Goal: Transaction & Acquisition: Purchase product/service

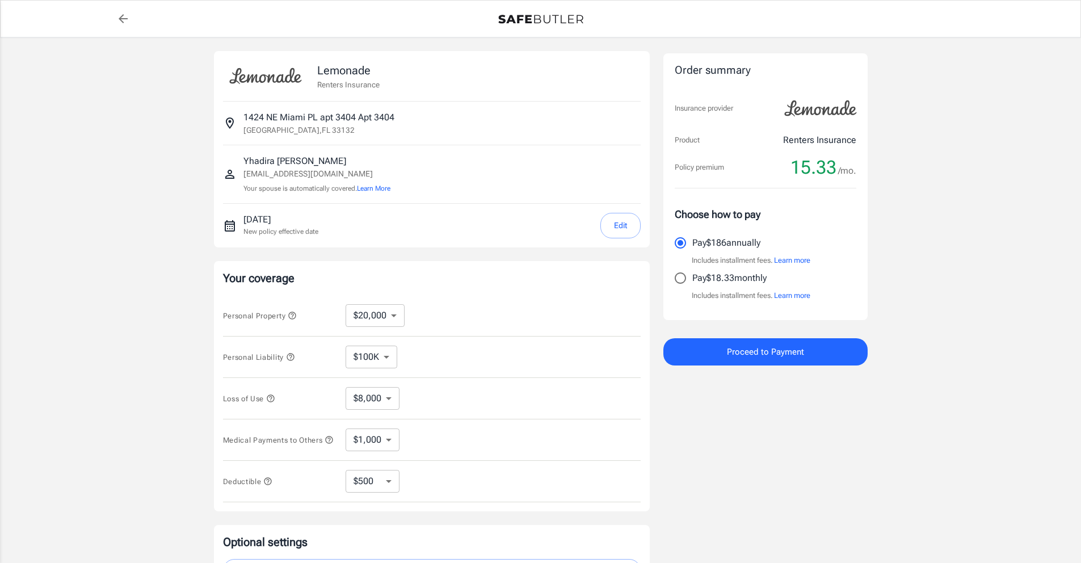
select select "20000"
select select "500"
click at [394, 318] on select "$10,000 $20,000 $30,000 $40,000 $50,000 $100K" at bounding box center [375, 315] width 59 height 23
select select "10000"
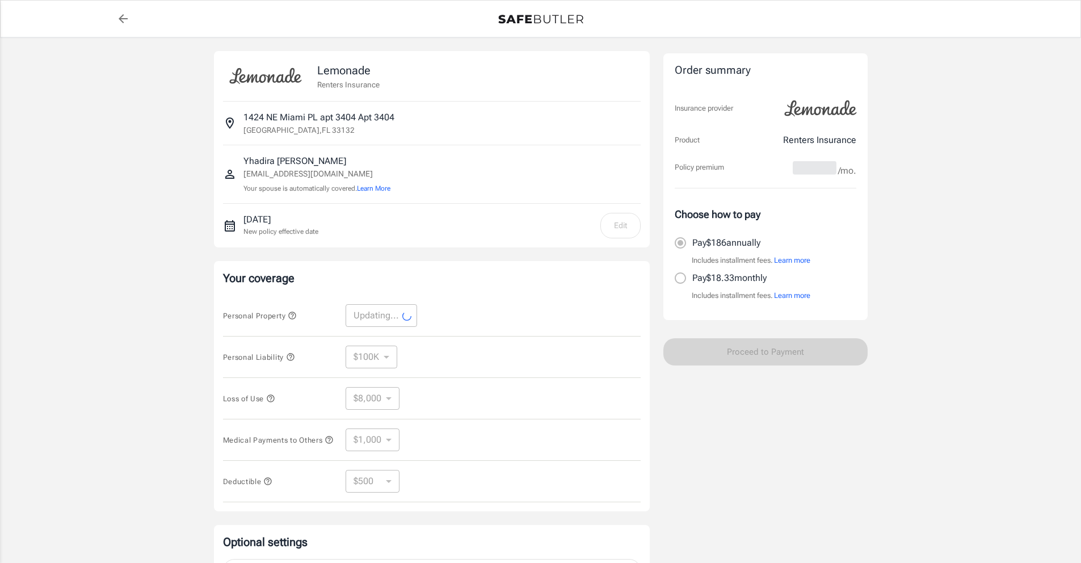
select select "10000"
select select "4000"
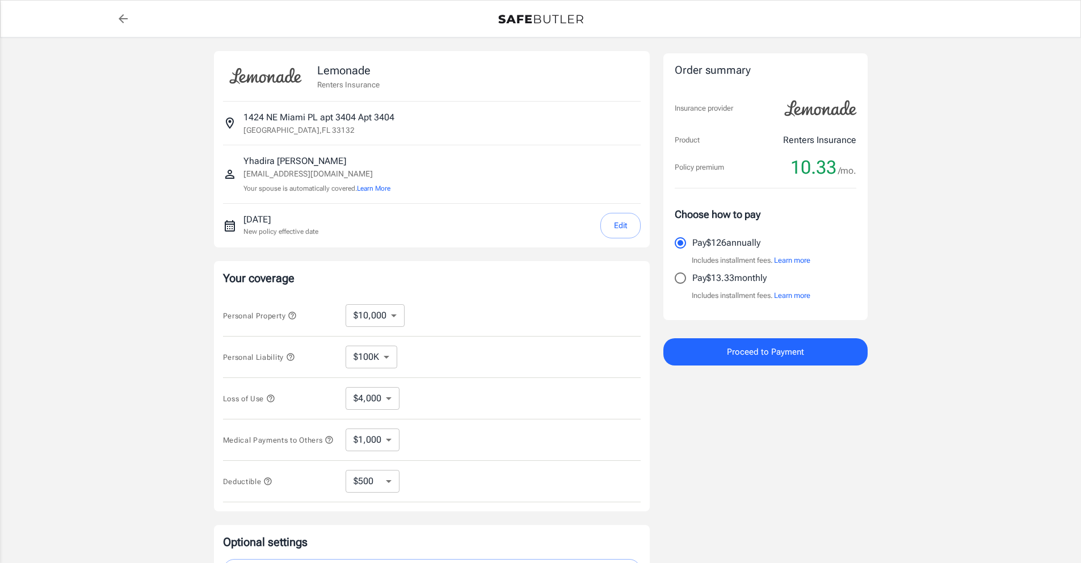
click at [391, 360] on select "$100K $200K $300K $400K $500K" at bounding box center [372, 357] width 52 height 23
click at [346, 346] on select "$100K $200K $300K $400K $500K" at bounding box center [372, 357] width 52 height 23
click at [393, 400] on select "$4,000" at bounding box center [373, 398] width 54 height 23
click at [389, 396] on select "$4,000" at bounding box center [373, 397] width 54 height 23
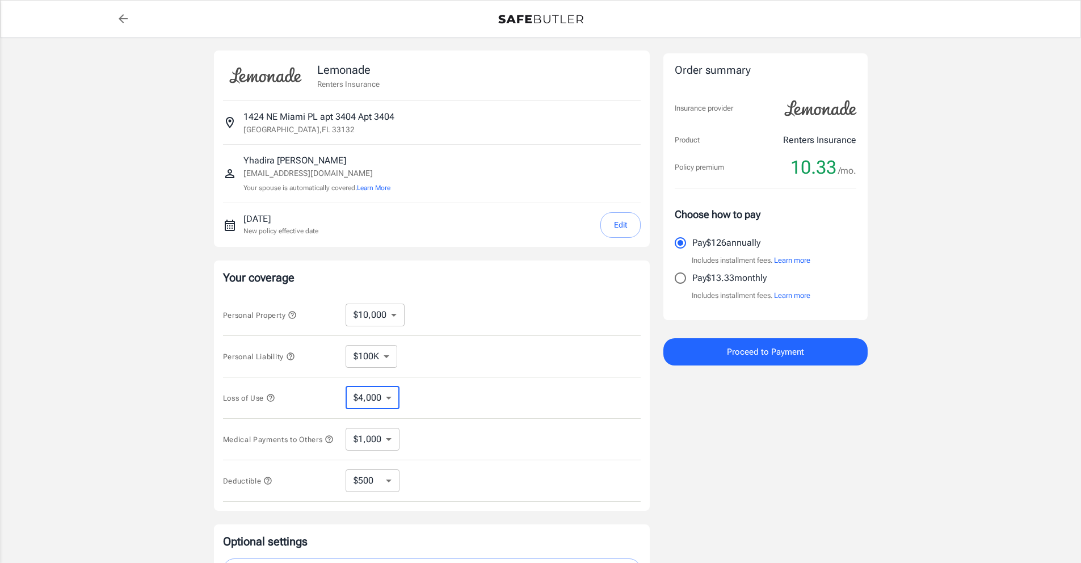
click at [389, 398] on select "$4,000" at bounding box center [373, 397] width 54 height 23
click at [389, 440] on select "$1,000 $2,000 $3,000 $4,000 $5,000" at bounding box center [373, 439] width 54 height 23
click at [390, 483] on select "$250 $500 $1,000" at bounding box center [373, 480] width 54 height 23
select select "1000"
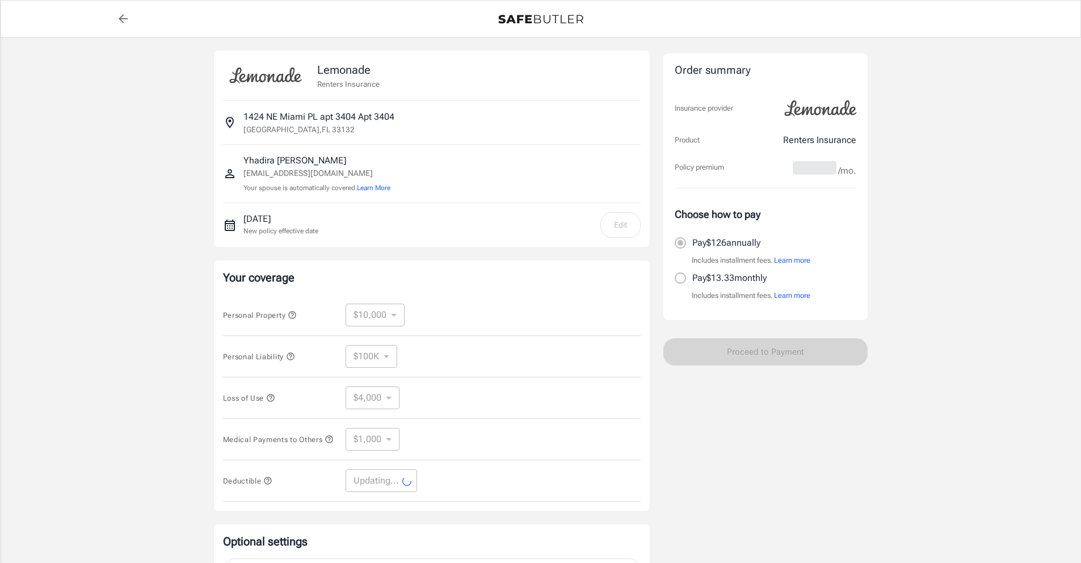
select select "1000"
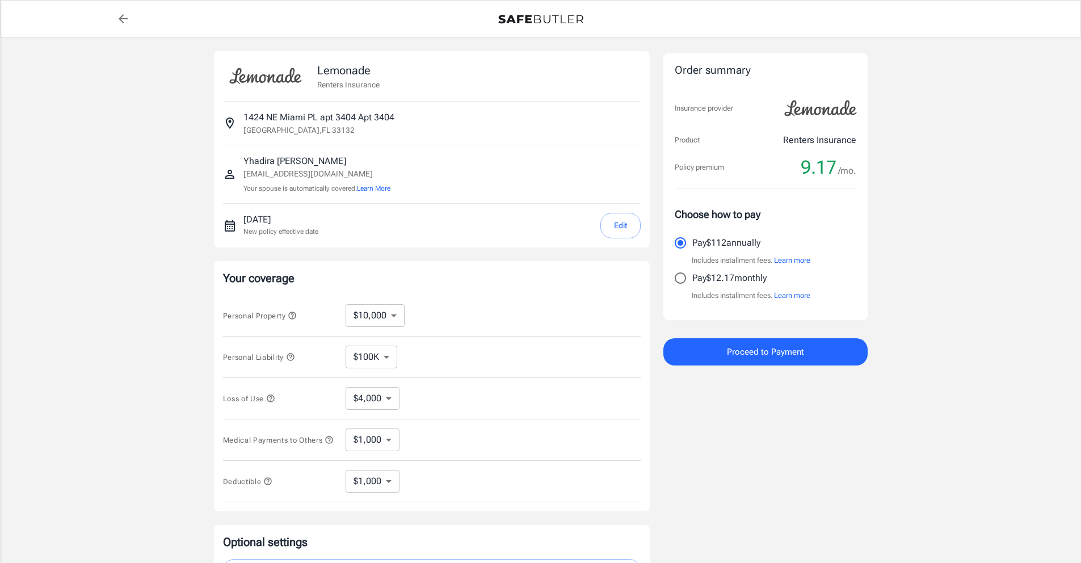
scroll to position [15, 0]
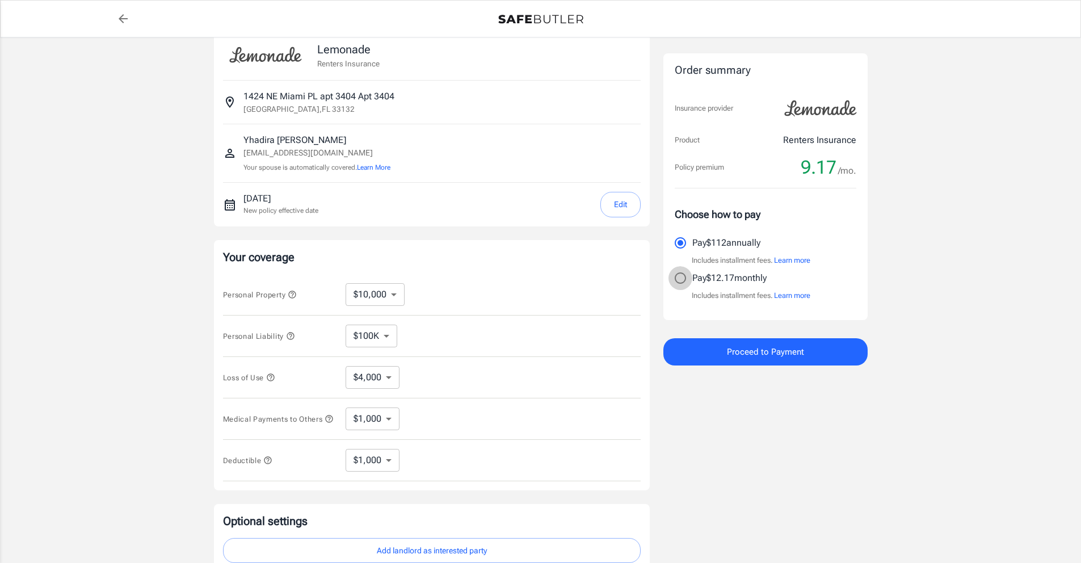
click at [679, 280] on input "Pay $12.17 monthly" at bounding box center [680, 278] width 24 height 24
radio input "true"
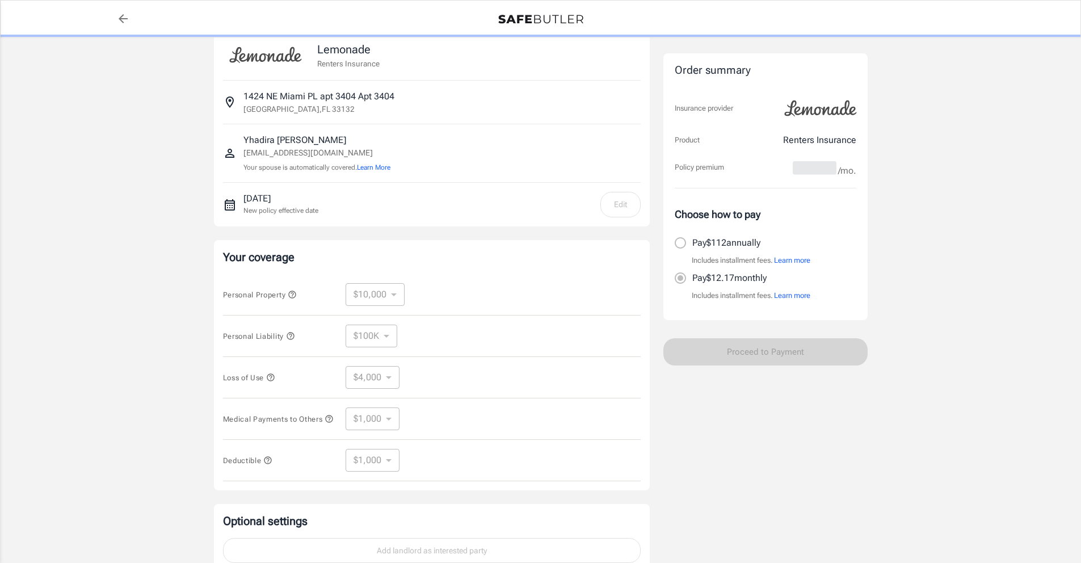
scroll to position [20, 0]
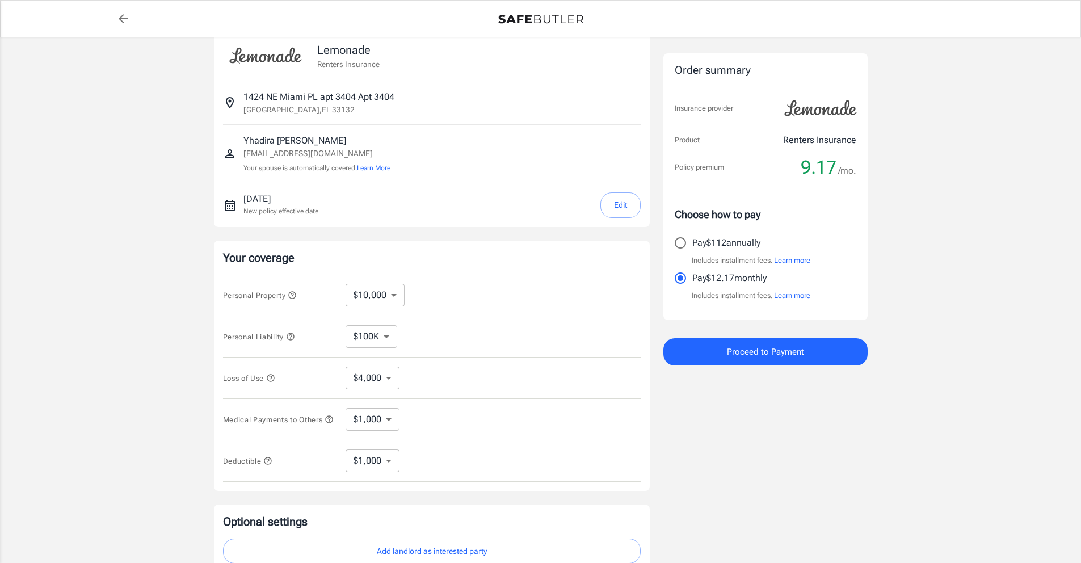
click at [794, 295] on button "Learn more" at bounding box center [792, 295] width 36 height 11
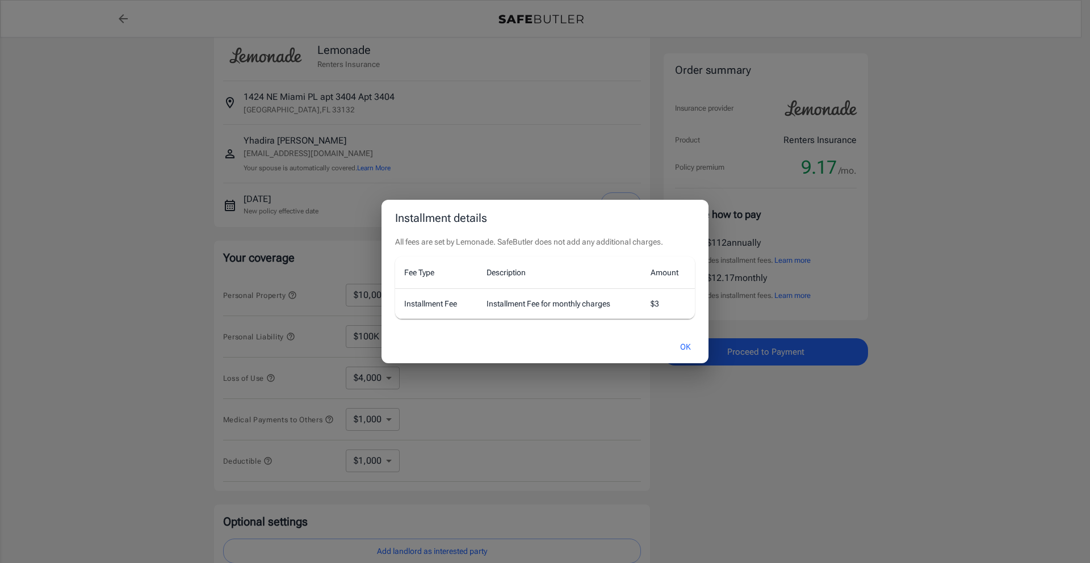
click at [684, 347] on button "OK" at bounding box center [685, 347] width 37 height 24
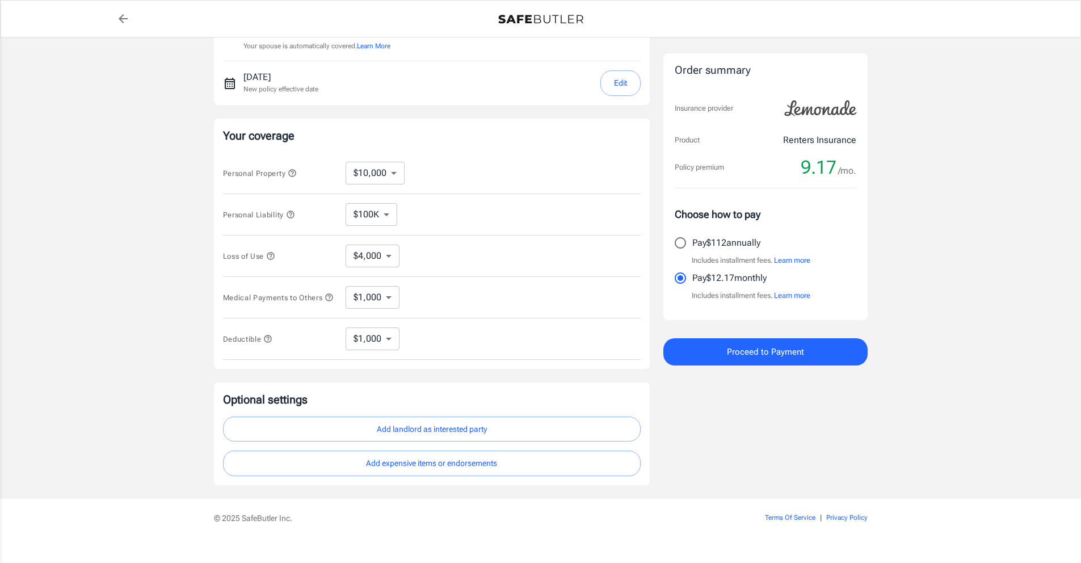
scroll to position [162, 0]
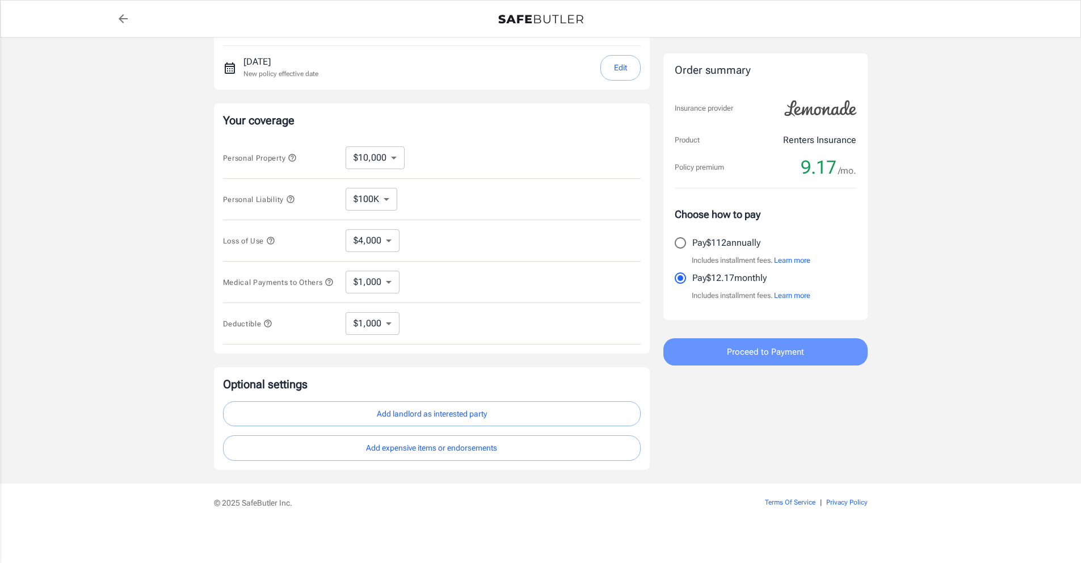
click at [800, 351] on span "Proceed to Payment" at bounding box center [765, 351] width 77 height 15
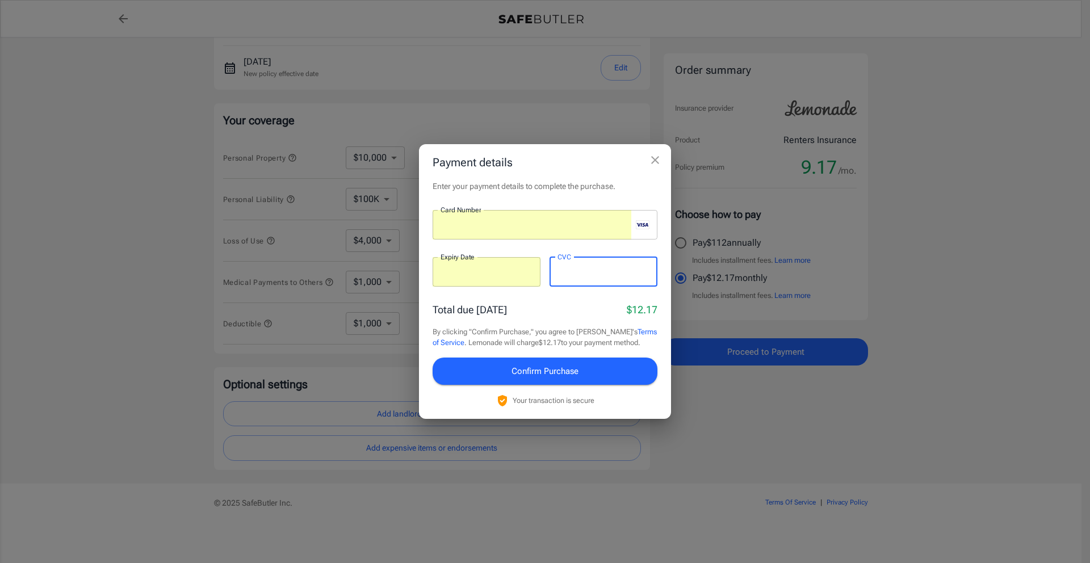
click at [560, 371] on span "Confirm Purchase" at bounding box center [544, 371] width 67 height 15
click at [548, 372] on span "Confirm Purchase" at bounding box center [544, 371] width 67 height 15
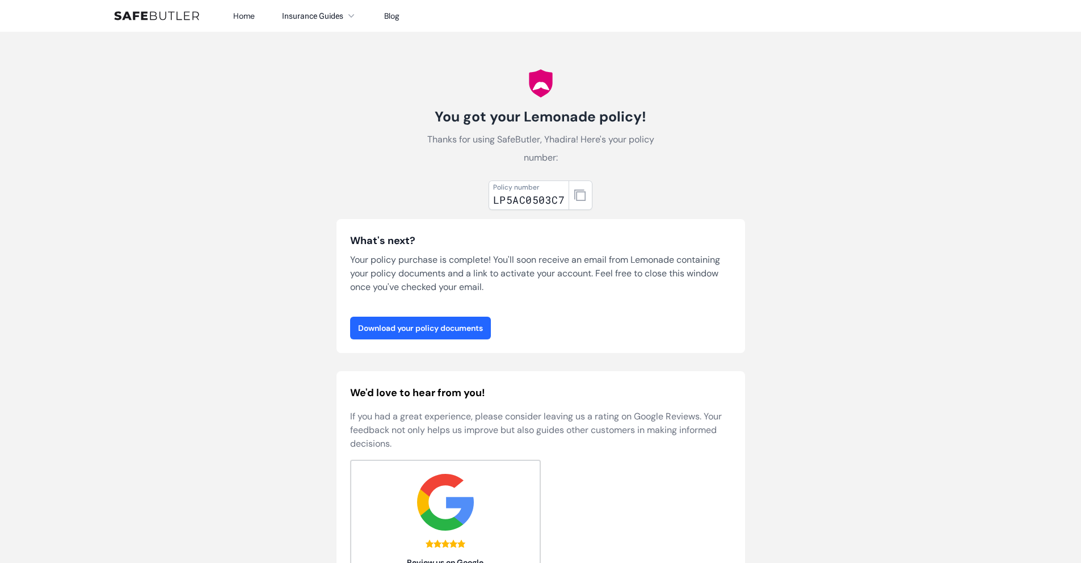
click at [464, 328] on link "Download your policy documents" at bounding box center [420, 328] width 141 height 23
